Goal: Information Seeking & Learning: Learn about a topic

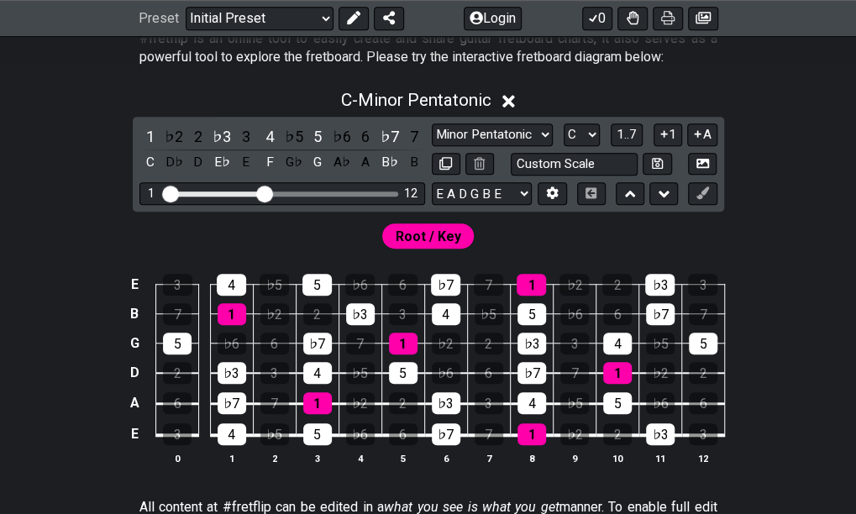
scroll to position [367, 0]
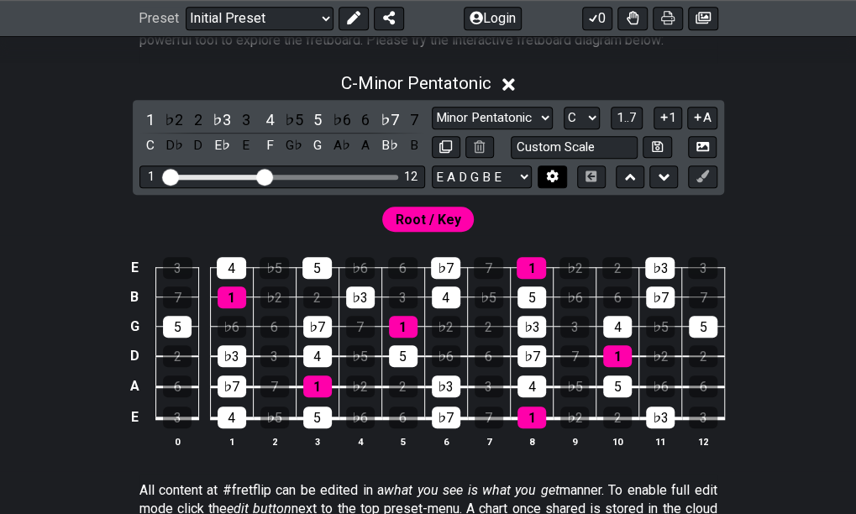
click at [549, 172] on icon at bounding box center [553, 176] width 12 height 13
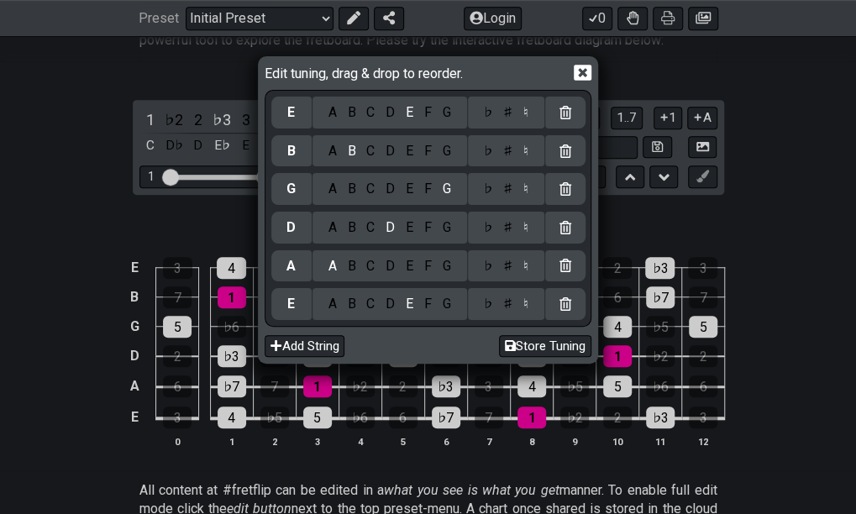
click at [579, 76] on icon at bounding box center [582, 73] width 18 height 18
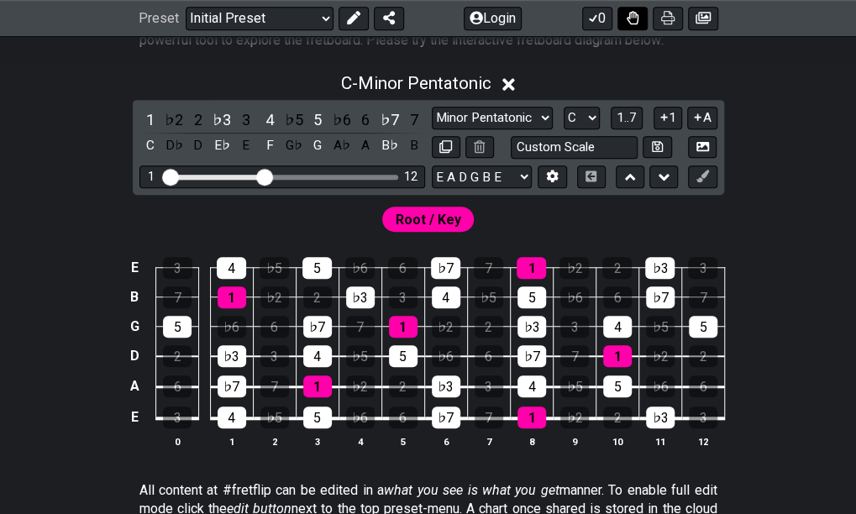
click at [636, 19] on icon at bounding box center [632, 17] width 12 height 13
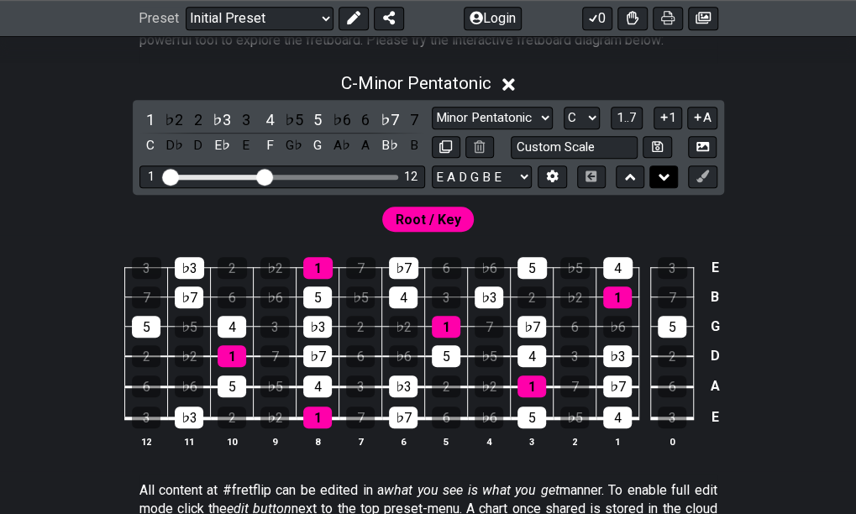
click at [665, 177] on icon at bounding box center [663, 177] width 11 height 17
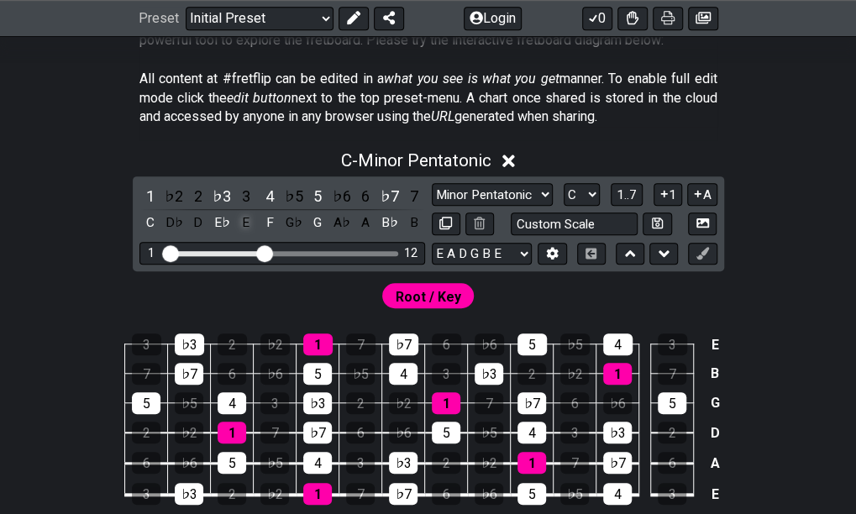
click at [241, 218] on div "E" at bounding box center [246, 223] width 22 height 23
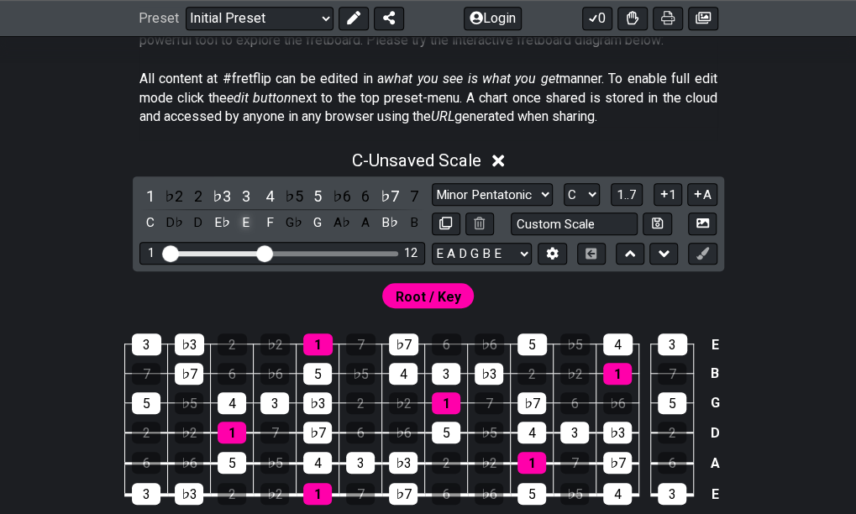
click at [228, 223] on div "E♭" at bounding box center [222, 223] width 22 height 23
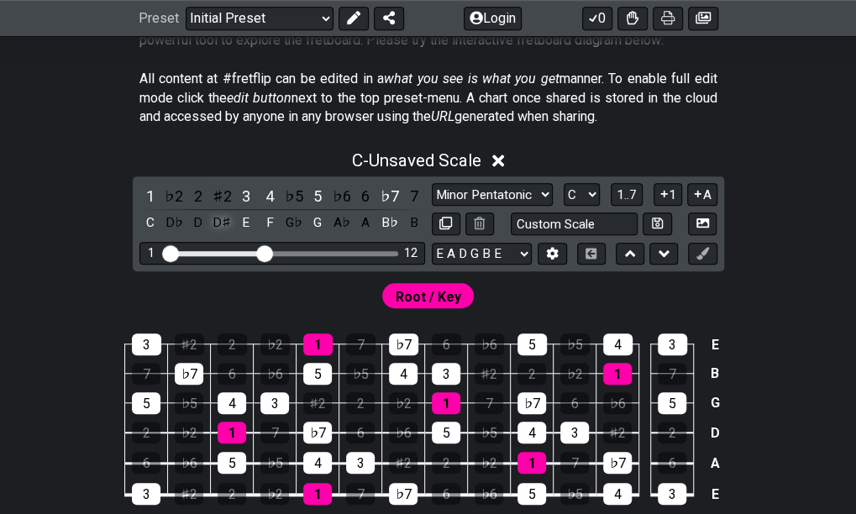
click at [220, 223] on div "D♯" at bounding box center [222, 223] width 22 height 23
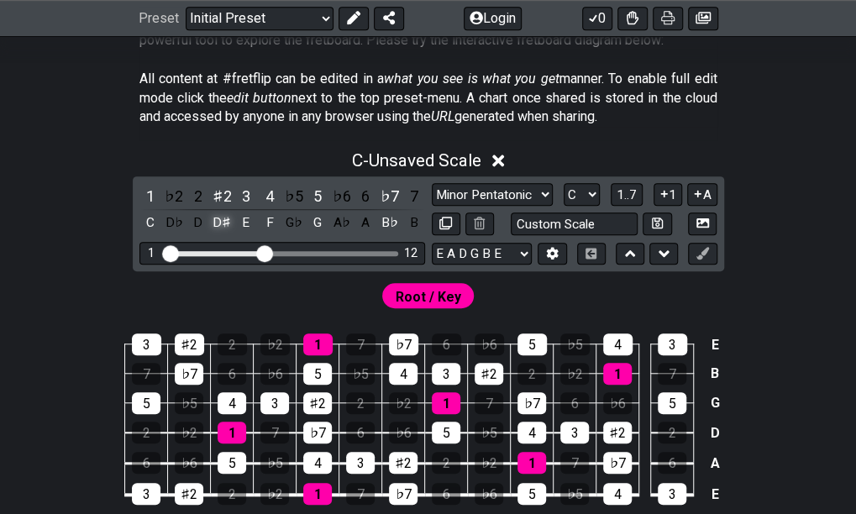
click at [247, 223] on div "E" at bounding box center [246, 223] width 22 height 23
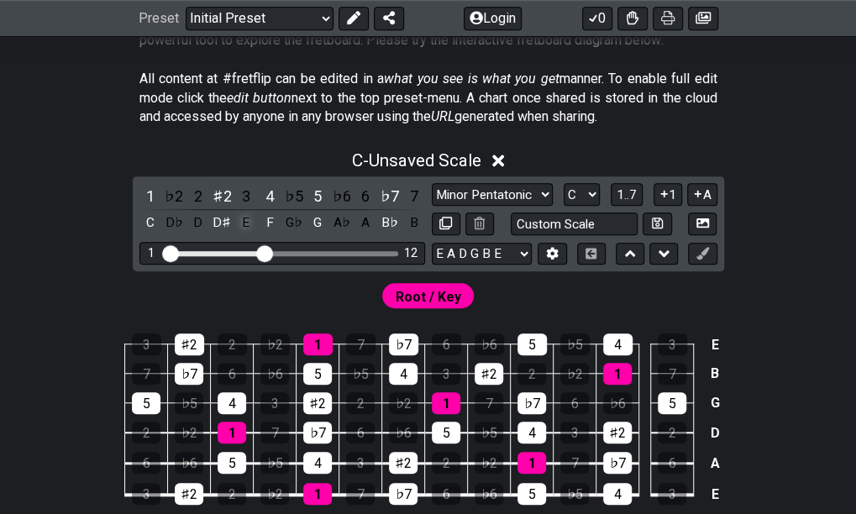
click at [501, 160] on icon at bounding box center [498, 160] width 13 height 13
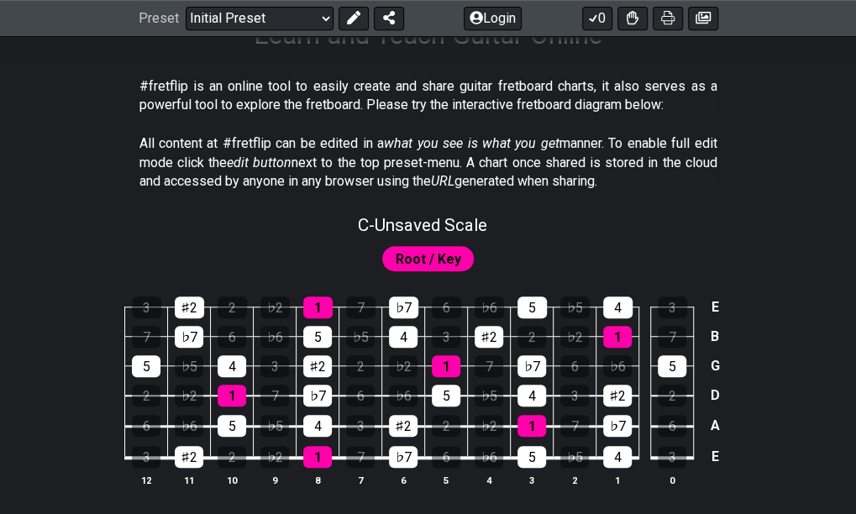
scroll to position [306, 0]
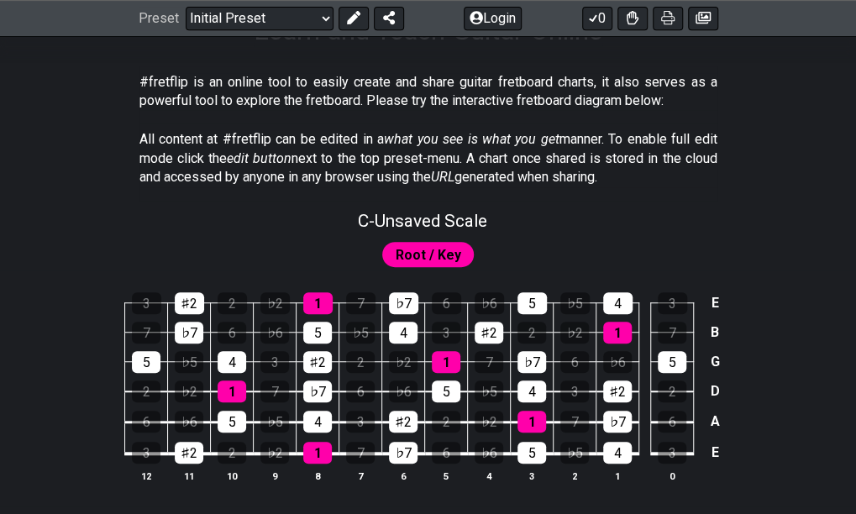
click at [418, 254] on span "Root / Key" at bounding box center [427, 255] width 65 height 24
click at [418, 260] on span "Root / Key" at bounding box center [427, 255] width 65 height 24
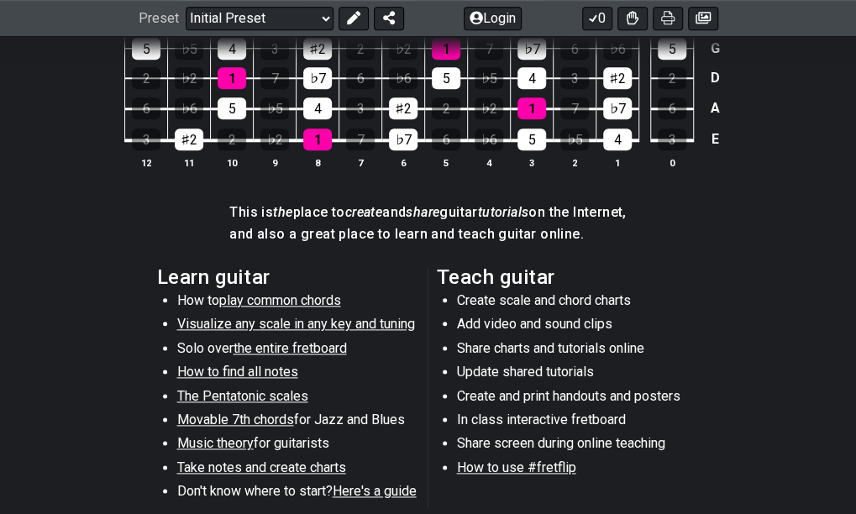
scroll to position [622, 0]
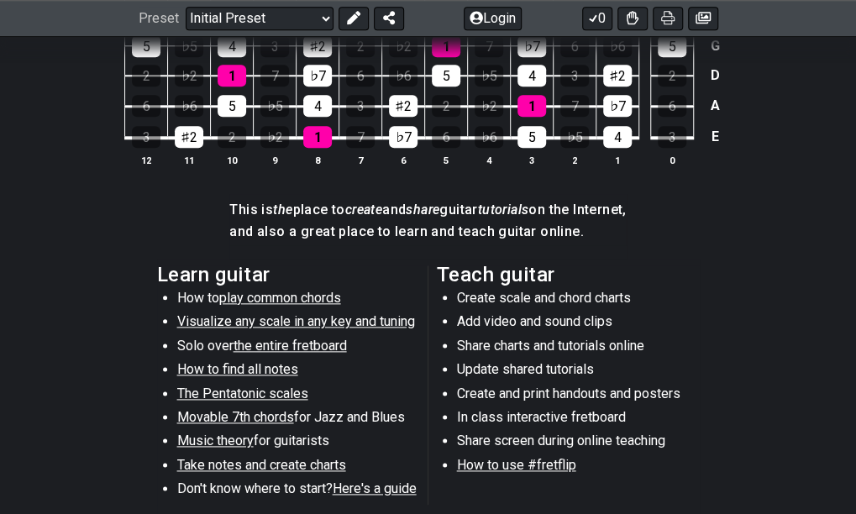
click at [262, 412] on span "Movable 7th chords" at bounding box center [235, 417] width 117 height 16
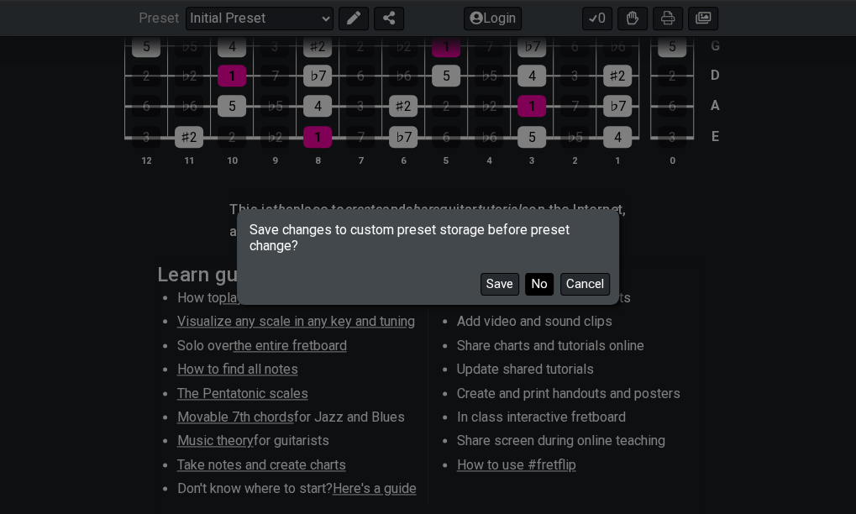
click at [536, 283] on button "No" at bounding box center [539, 284] width 29 height 23
select select "/movable-7th-chords"
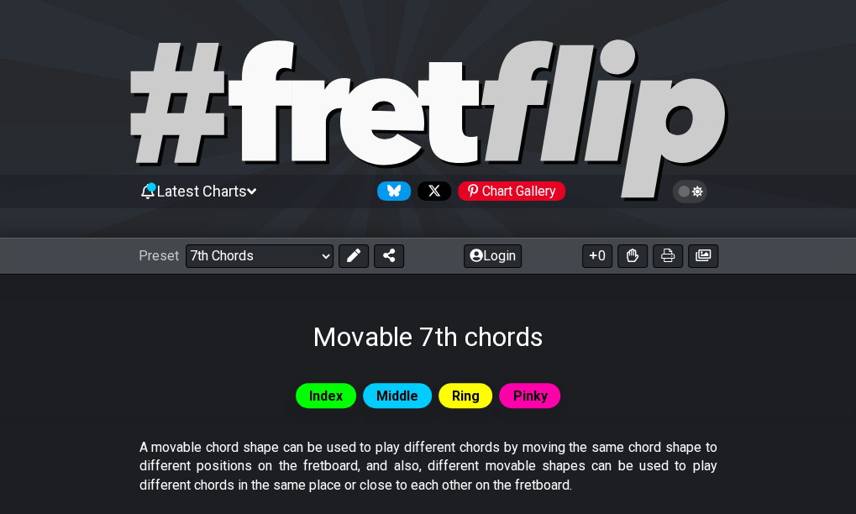
click at [247, 196] on span "Latest Charts" at bounding box center [202, 191] width 90 height 18
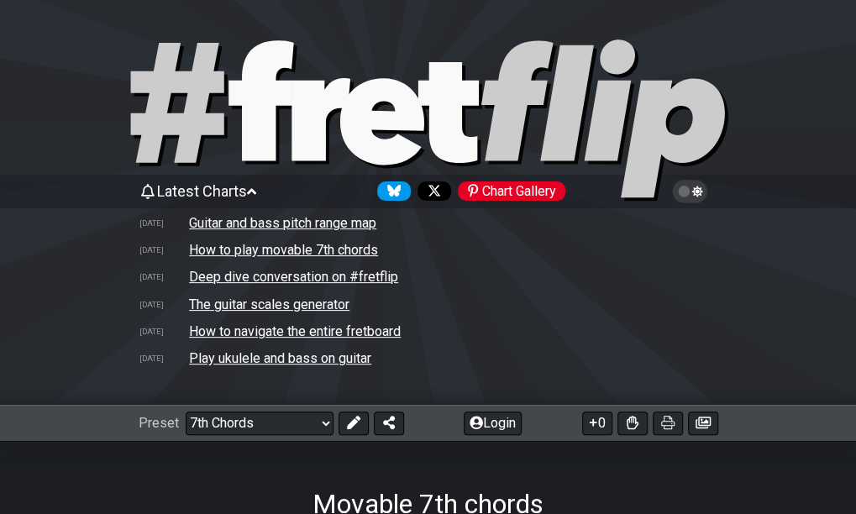
click at [208, 309] on td "The guitar scales generator" at bounding box center [269, 305] width 162 height 18
select select "A"
select select "/guitar-scales-generator"
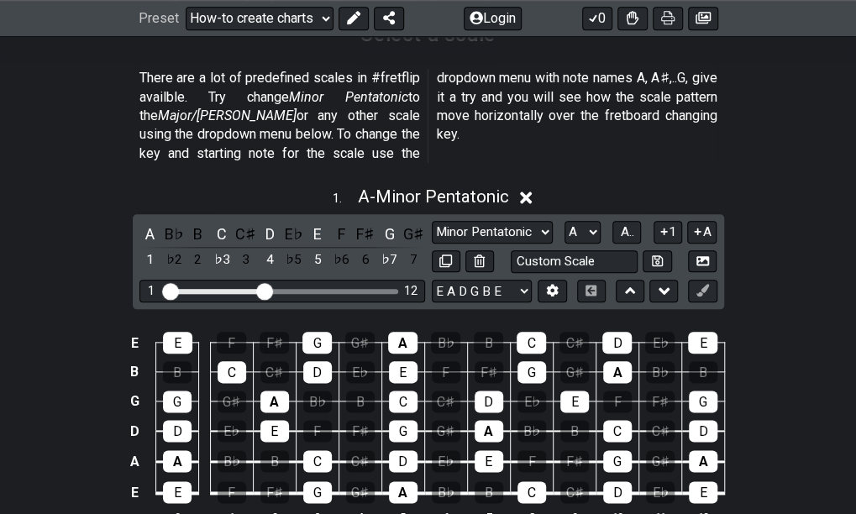
scroll to position [610, 0]
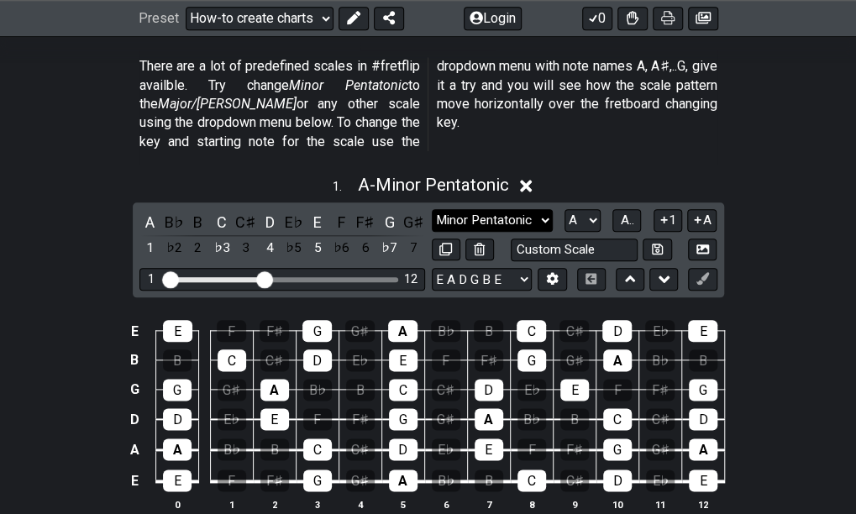
click at [544, 209] on select "Minor Pentatonic New Scale Minor Pentatonic Major Pentatonic Minor Blues Major …" at bounding box center [492, 220] width 121 height 23
select select "Phrygian"
click at [432, 209] on select "Minor Pentatonic New Scale Minor Pentatonic Major Pentatonic Minor Blues Major …" at bounding box center [492, 220] width 121 height 23
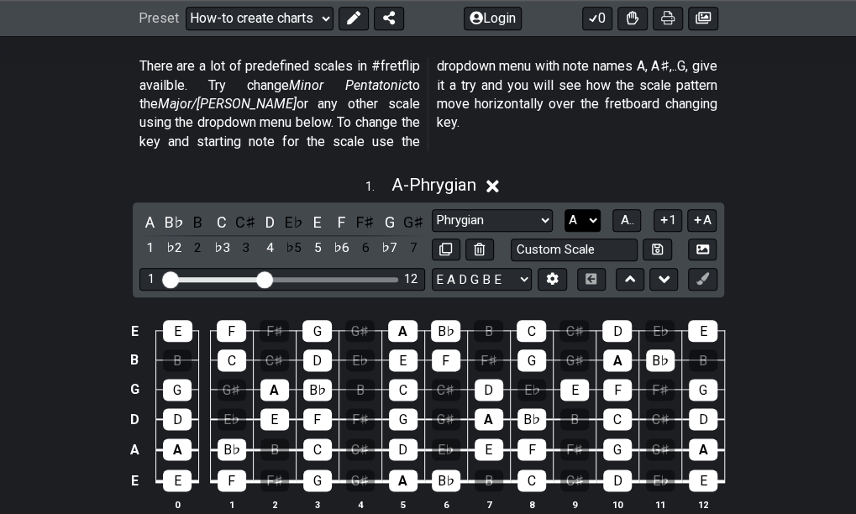
click at [596, 209] on select "A♭ A A♯ B♭ B C C♯ D♭ D D♯ E♭ E F F♯ G♭ G G♯" at bounding box center [582, 220] width 36 height 23
select select "E"
click at [564, 209] on select "A♭ A A♯ B♭ B C C♯ D♭ D D♯ E♭ E F F♯ G♭ G G♯" at bounding box center [582, 220] width 36 height 23
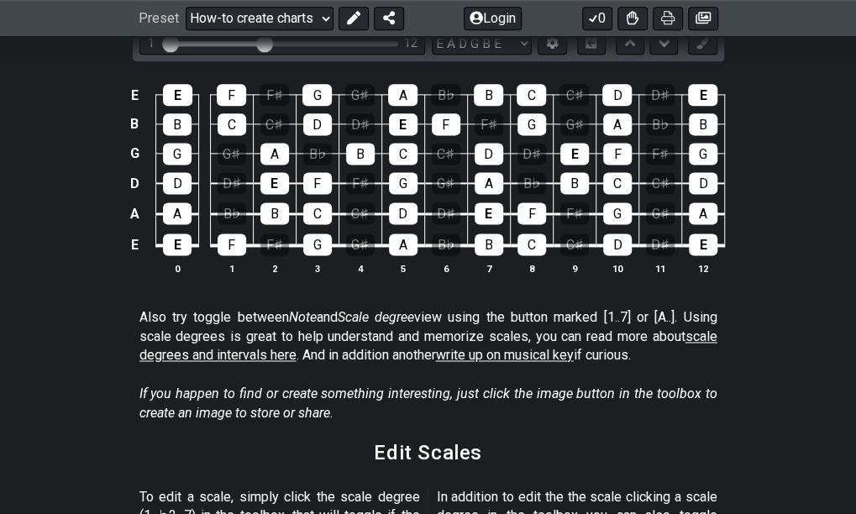
scroll to position [847, 0]
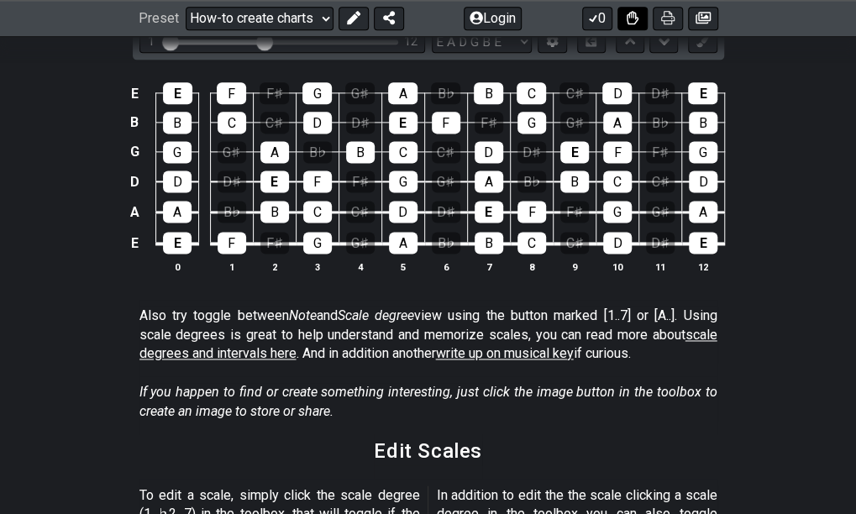
click at [623, 8] on button at bounding box center [632, 19] width 30 height 24
click at [623, 28] on button at bounding box center [632, 19] width 30 height 24
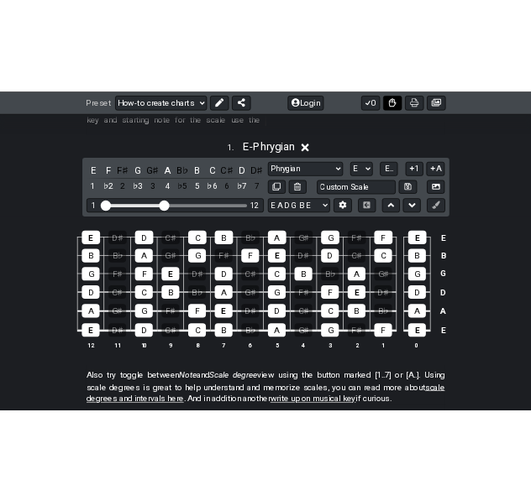
scroll to position [710, 0]
